Goal: Task Accomplishment & Management: Manage account settings

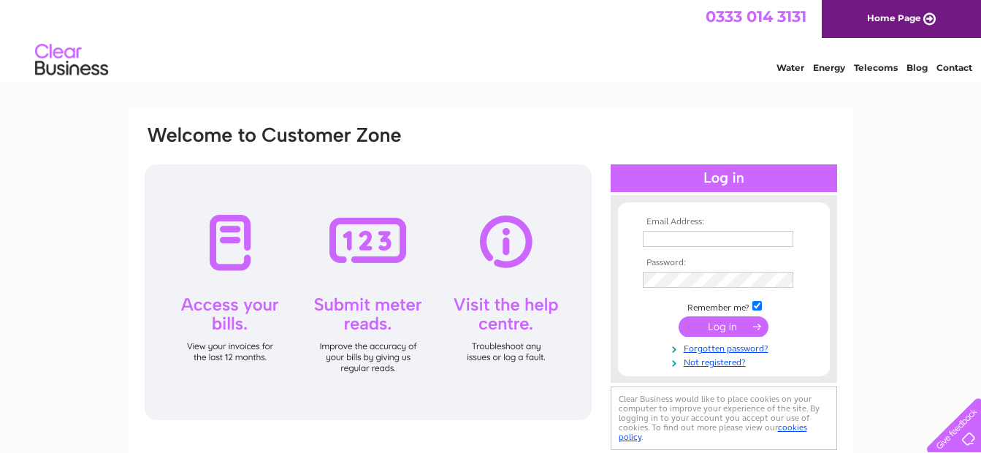
click at [232, 324] on div at bounding box center [368, 292] width 447 height 256
click at [692, 217] on th "Email Address:" at bounding box center [723, 222] width 169 height 10
click at [702, 260] on th "Password:" at bounding box center [723, 263] width 169 height 10
click at [708, 222] on th "Email Address:" at bounding box center [723, 222] width 169 height 10
click at [709, 237] on input "text" at bounding box center [718, 239] width 150 height 16
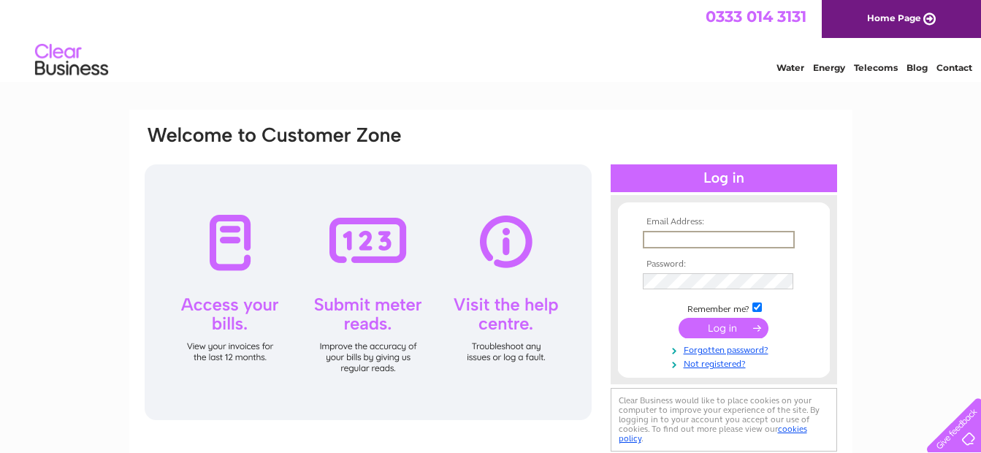
type input "billpurvis@btinternet.com"
click at [715, 323] on input "submit" at bounding box center [724, 326] width 90 height 20
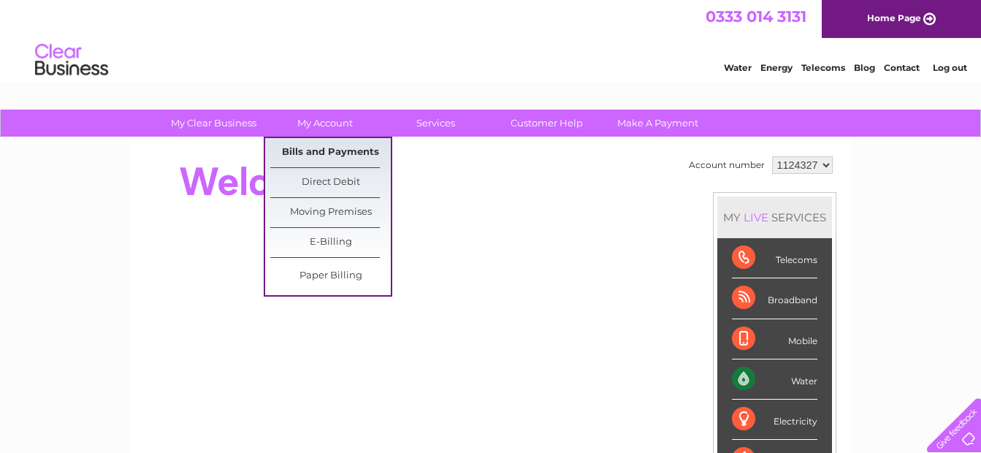
click at [317, 147] on link "Bills and Payments" at bounding box center [330, 152] width 121 height 29
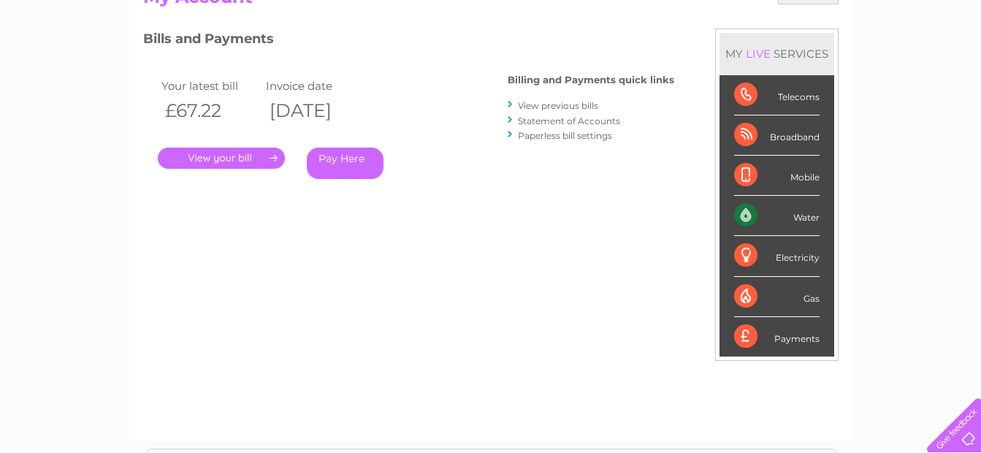
scroll to position [186, 0]
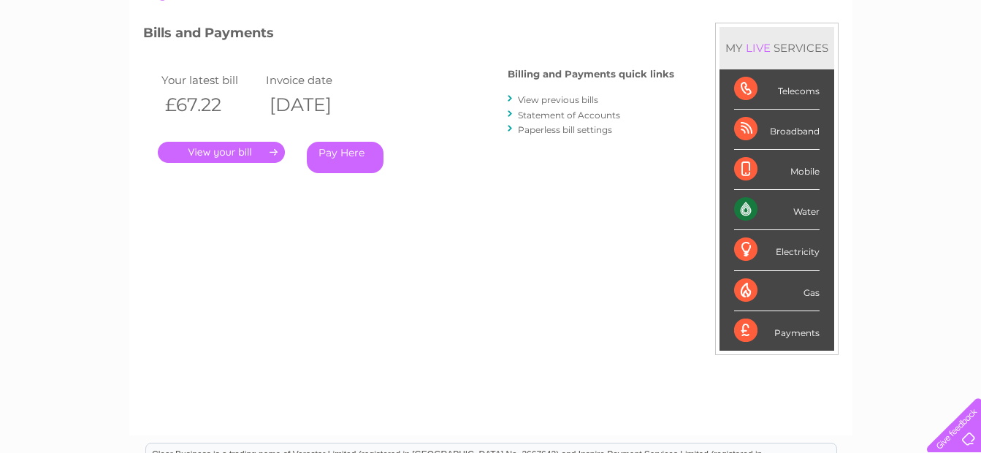
click at [235, 154] on link "." at bounding box center [221, 152] width 127 height 21
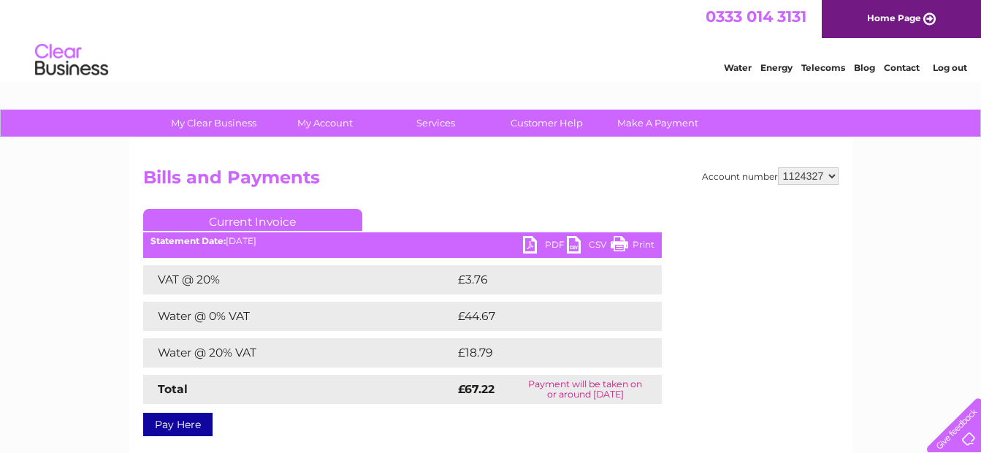
click at [527, 249] on link "PDF" at bounding box center [545, 246] width 44 height 21
